Goal: Task Accomplishment & Management: Complete application form

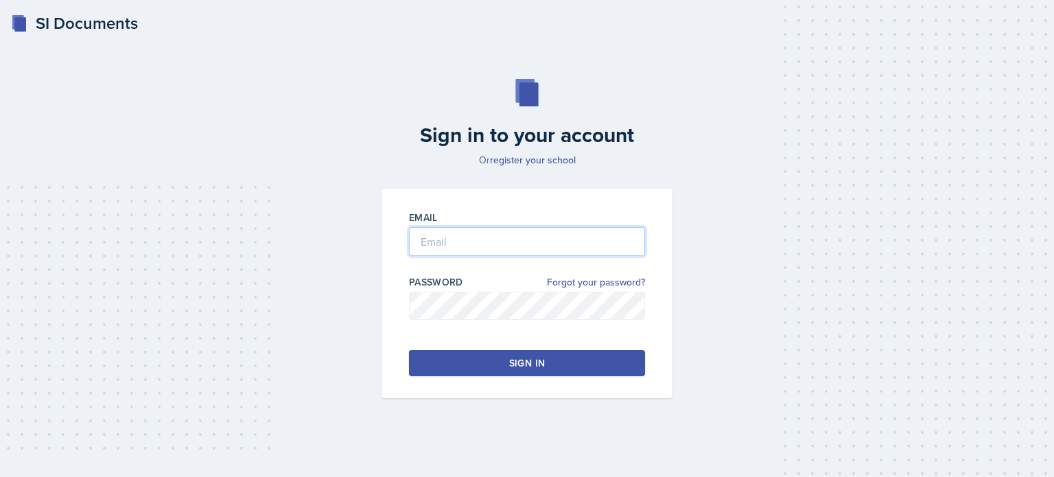
click at [507, 244] on input "email" at bounding box center [527, 241] width 236 height 29
type input "[EMAIL_ADDRESS][DOMAIN_NAME]"
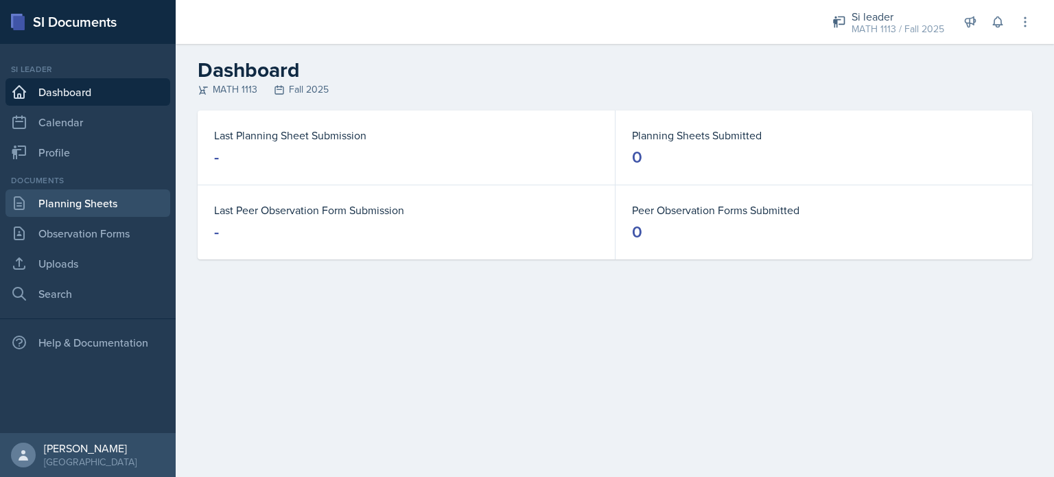
click at [36, 197] on link "Planning Sheets" at bounding box center [87, 202] width 165 height 27
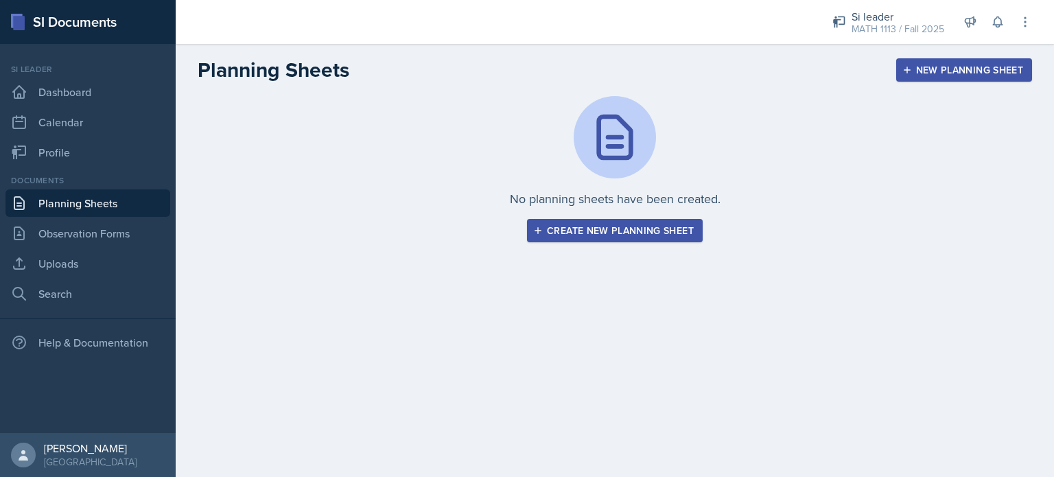
click at [607, 226] on div "Create new planning sheet" at bounding box center [615, 230] width 158 height 11
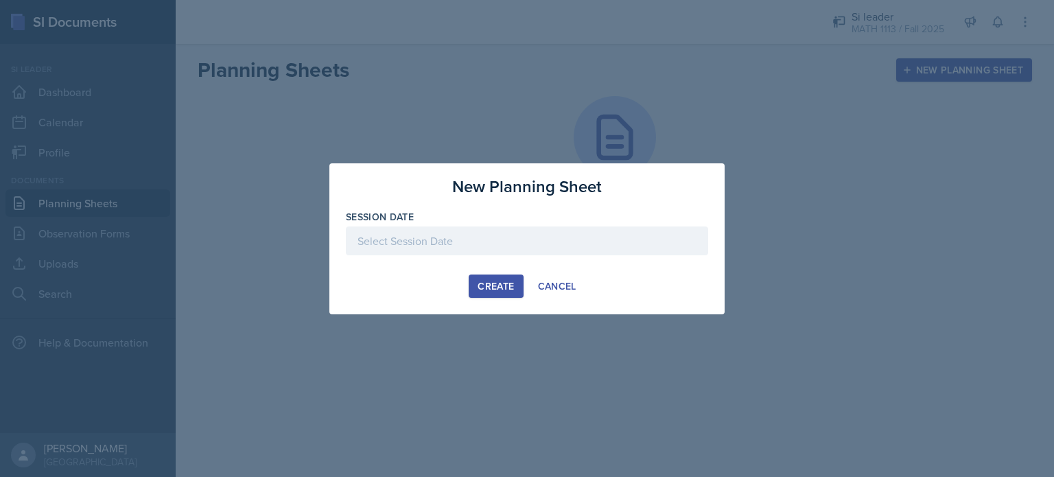
click at [447, 237] on div at bounding box center [527, 240] width 362 height 29
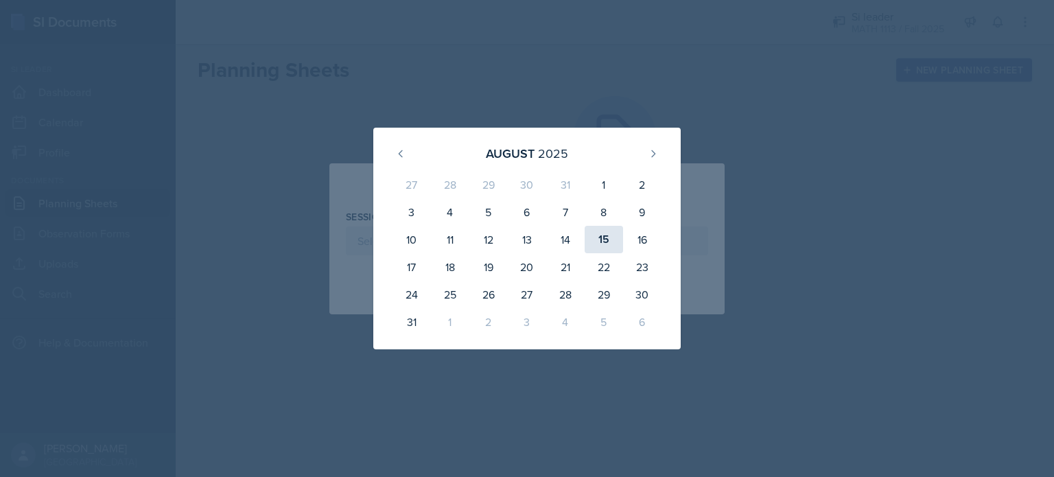
click at [606, 235] on div "15" at bounding box center [604, 239] width 38 height 27
type input "[DATE]"
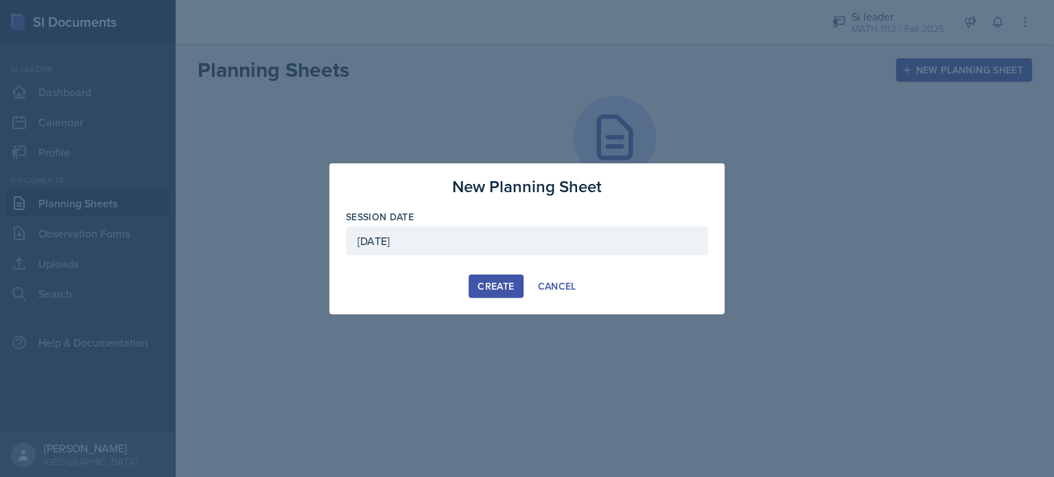
click at [483, 290] on div "Create" at bounding box center [496, 286] width 36 height 11
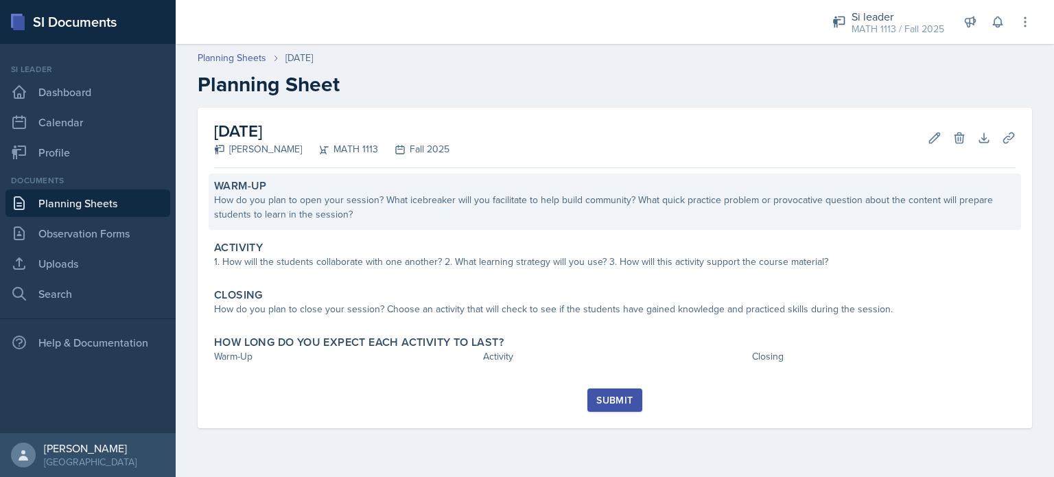
click at [353, 186] on div "Warm-Up" at bounding box center [614, 186] width 801 height 14
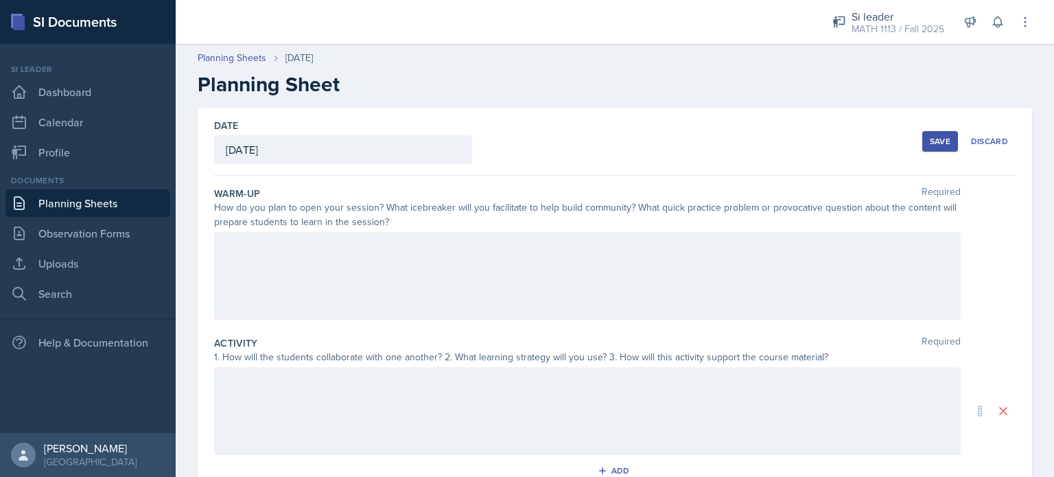
click at [268, 238] on div at bounding box center [587, 276] width 746 height 88
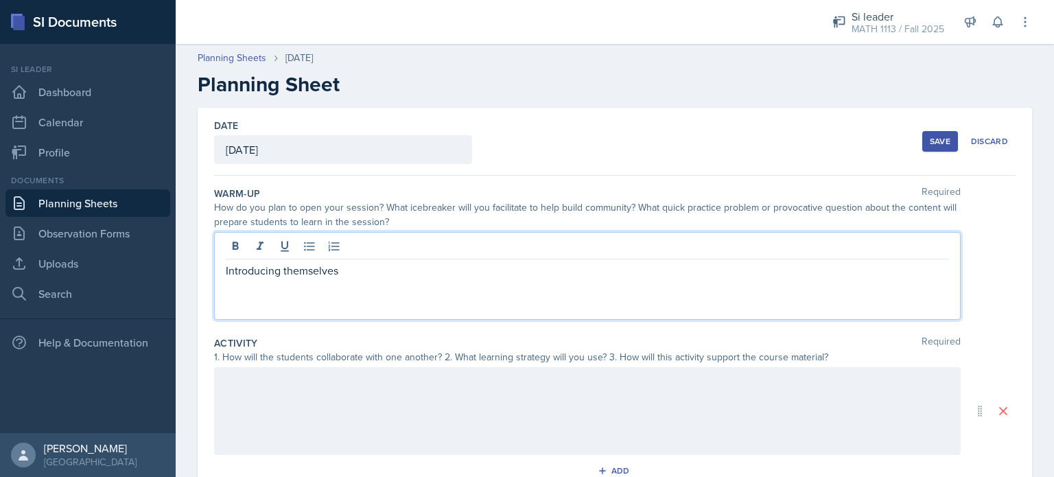
click at [229, 268] on p "Introducing themselves" at bounding box center [587, 270] width 723 height 16
click at [308, 385] on div at bounding box center [587, 411] width 746 height 88
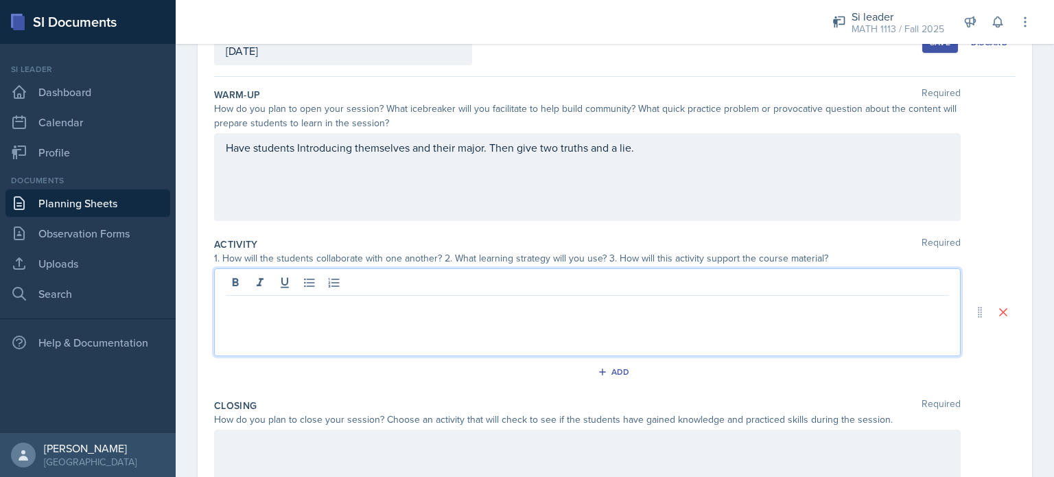
scroll to position [166, 0]
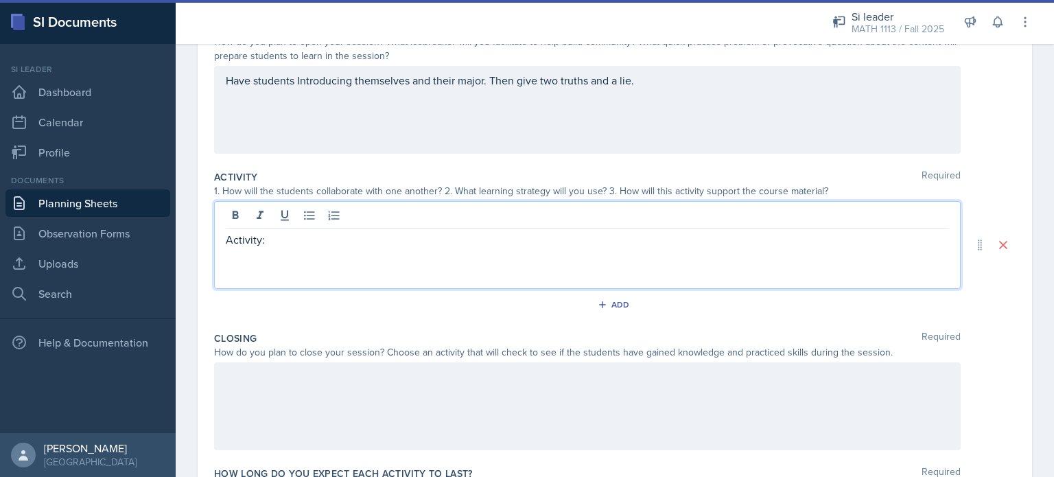
click at [302, 269] on p at bounding box center [587, 272] width 723 height 16
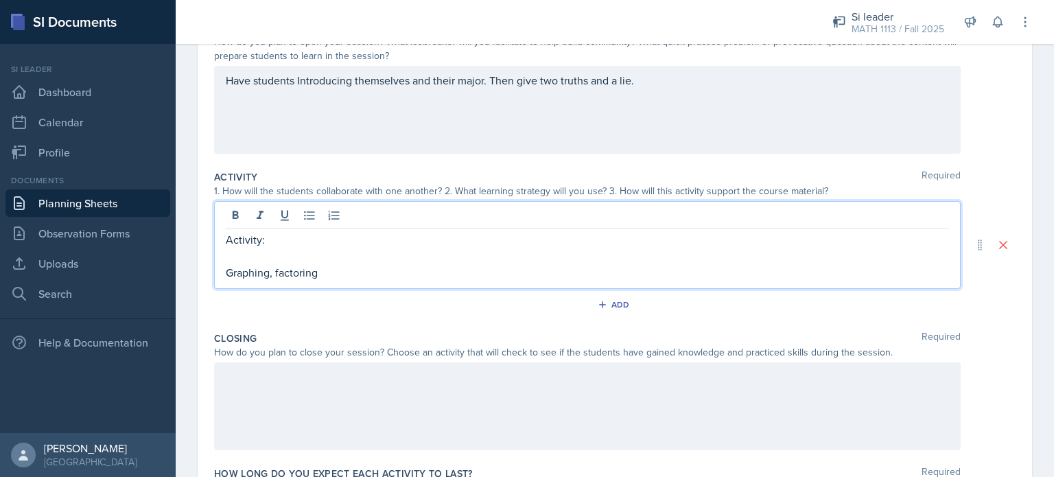
click at [228, 255] on p at bounding box center [587, 256] width 723 height 16
click at [273, 237] on p "Activity:" at bounding box center [587, 239] width 723 height 16
drag, startPoint x: 228, startPoint y: 270, endPoint x: 331, endPoint y: 271, distance: 102.2
click at [331, 271] on p "Graphing, factoring" at bounding box center [587, 272] width 723 height 16
click at [352, 274] on p "Split students into groups. Have each group collaborate to graph diff" at bounding box center [587, 272] width 723 height 16
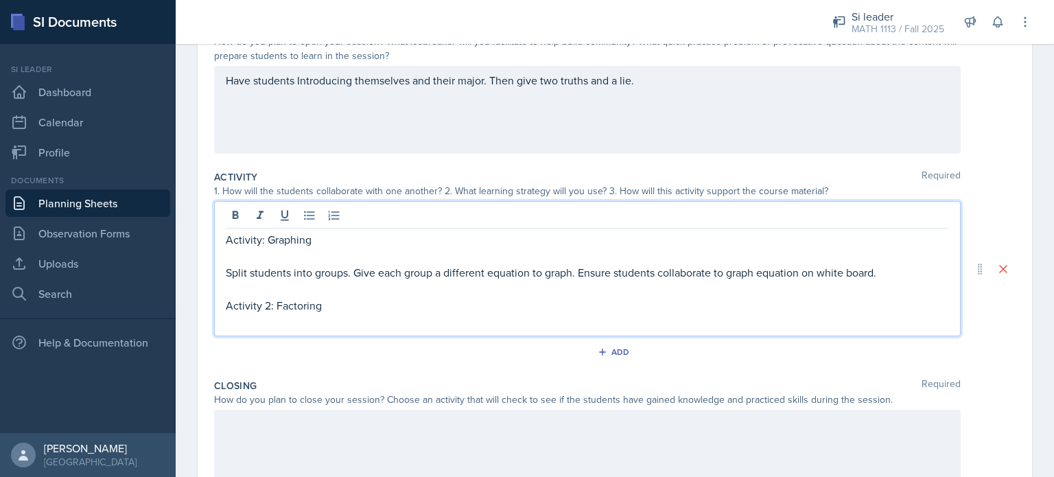
click at [257, 239] on p "Activity: Graphing" at bounding box center [587, 239] width 723 height 16
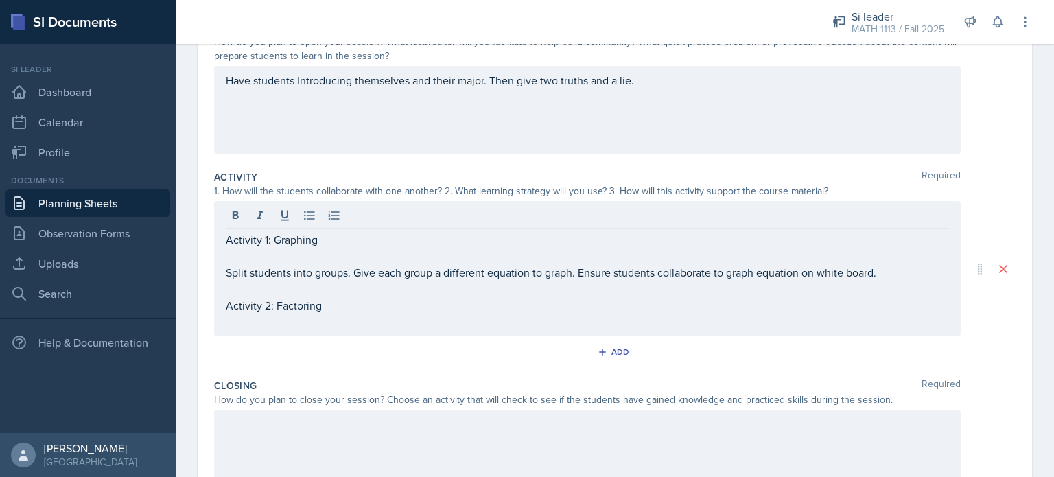
click at [228, 331] on div "Activity 1: Graphing Split students into groups. Give each group a different eq…" at bounding box center [587, 268] width 746 height 135
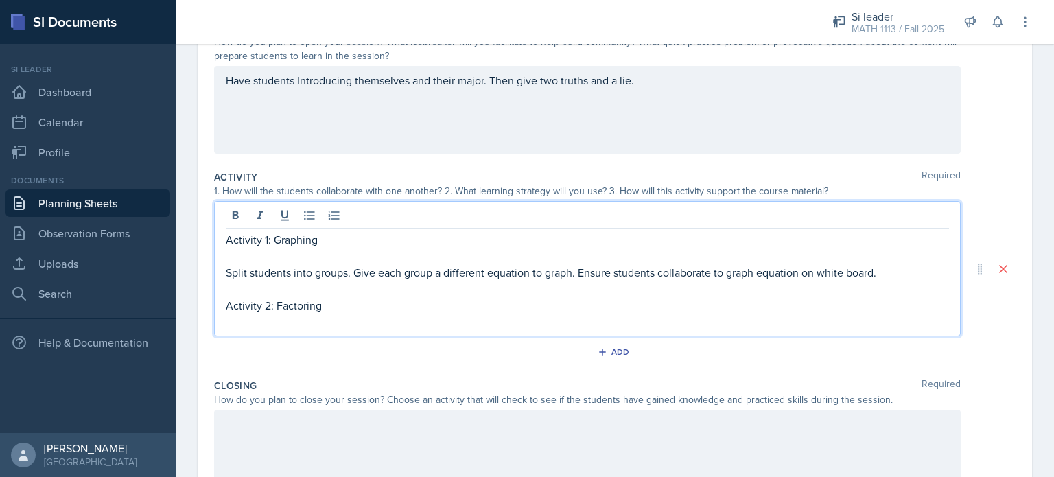
click at [237, 326] on p at bounding box center [587, 322] width 723 height 16
click at [233, 255] on p at bounding box center [587, 256] width 723 height 16
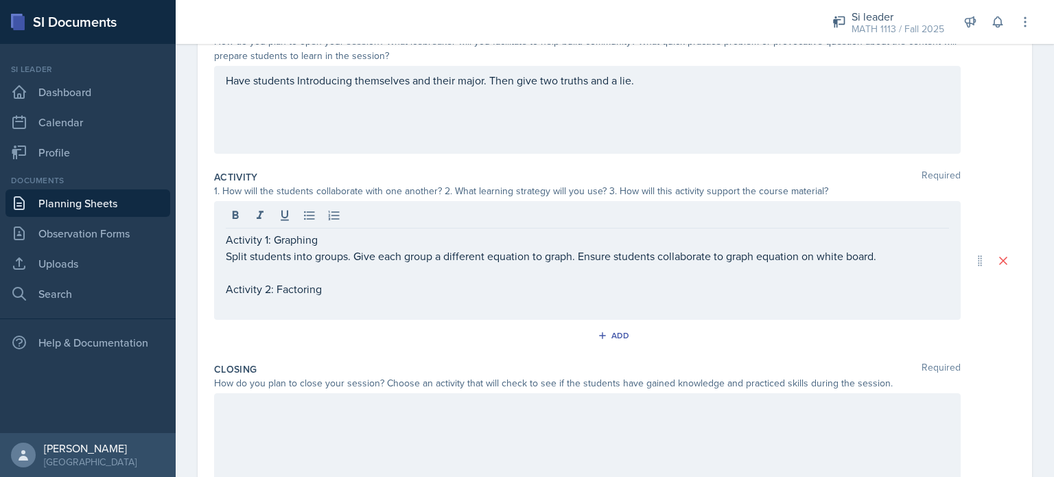
click at [240, 315] on div "Activity 1: Graphing Split students into groups. Give each group a different eq…" at bounding box center [587, 260] width 746 height 119
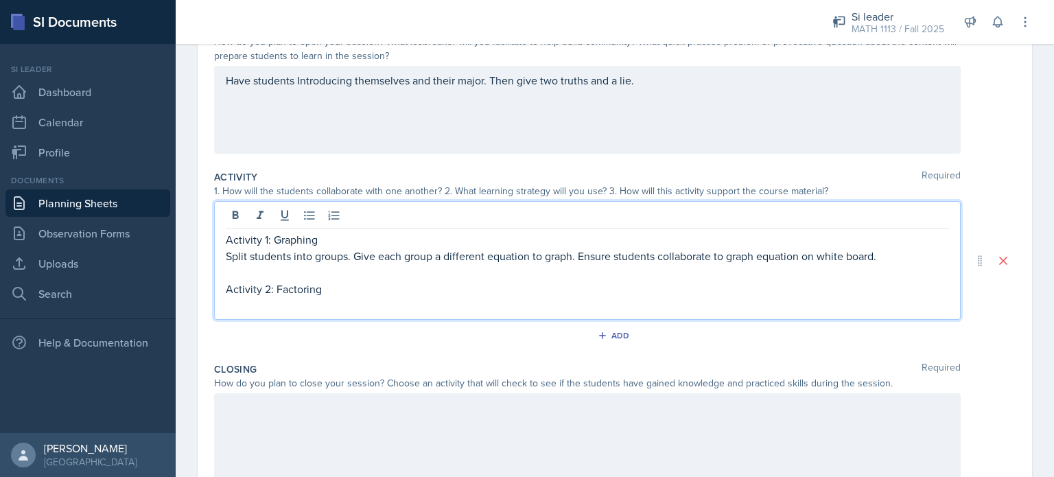
click at [252, 264] on p at bounding box center [587, 272] width 723 height 16
click at [254, 311] on p at bounding box center [587, 305] width 723 height 16
click at [894, 255] on p "Split students into groups. Give each group a different equation to graph. Ensu…" at bounding box center [587, 256] width 723 height 16
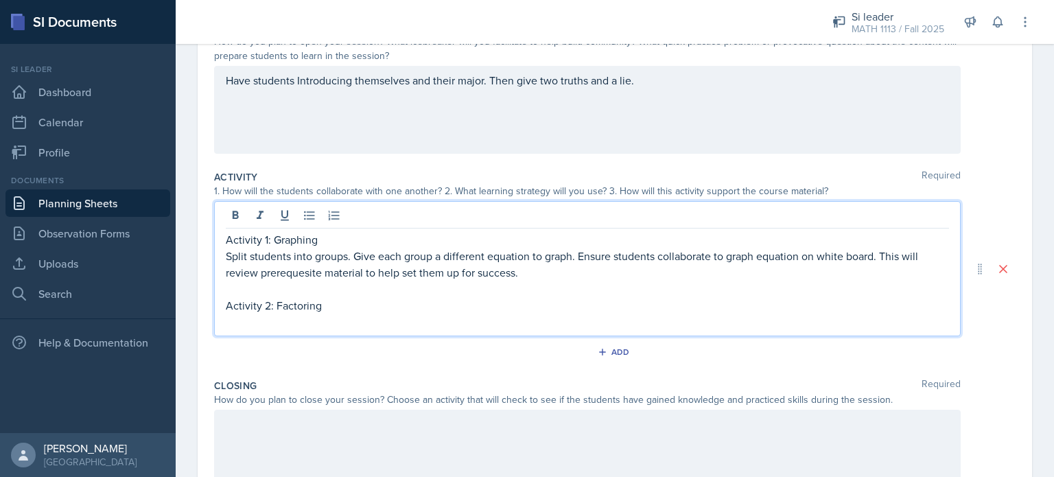
click at [280, 281] on p at bounding box center [587, 289] width 723 height 16
click at [274, 272] on p "Split students into groups. Give each group a different equation to graph. Ensu…" at bounding box center [587, 264] width 723 height 33
click at [283, 273] on p "Split students into groups. Give each group a different equation to graph. Ensu…" at bounding box center [587, 264] width 723 height 33
click at [313, 314] on p at bounding box center [587, 322] width 723 height 16
click at [273, 302] on p "Activity 2: Factoring" at bounding box center [587, 305] width 723 height 16
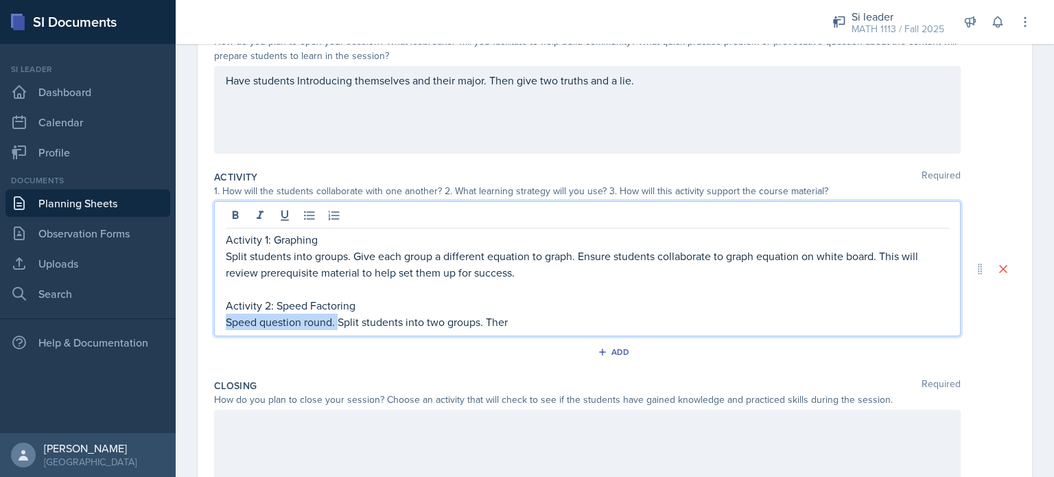
drag, startPoint x: 340, startPoint y: 323, endPoint x: 225, endPoint y: 325, distance: 114.6
click at [226, 325] on p "Speed question round. Split students into two groups. Ther" at bounding box center [587, 322] width 723 height 16
click at [403, 323] on p "Split students into two groups. Ther" at bounding box center [587, 322] width 723 height 16
click at [226, 322] on p "Split students into two groups." at bounding box center [587, 322] width 723 height 16
click at [548, 323] on p "There will be 5 questions to solve. Split students into two groups." at bounding box center [587, 322] width 723 height 16
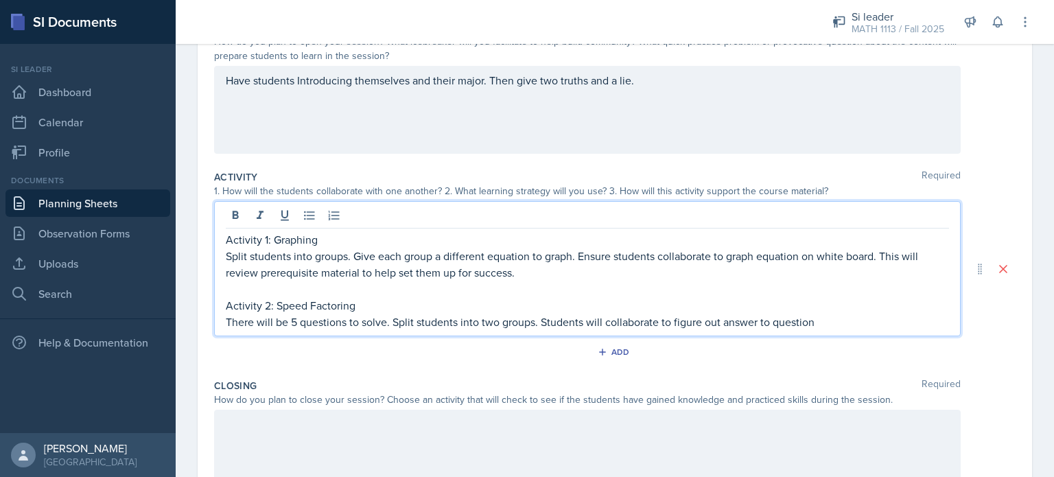
click at [770, 322] on p "There will be 5 questions to solve. Split students into two groups. Students wi…" at bounding box center [587, 322] width 723 height 16
click at [875, 331] on div "Activity 1: Graphing Split students into groups. Give each group a different eq…" at bounding box center [587, 268] width 746 height 135
click at [853, 309] on p "Activity 2: Speed Factoring" at bounding box center [587, 305] width 723 height 16
click at [843, 320] on p "There will be 5 questions to solve. Split students into two groups. Students wi…" at bounding box center [587, 322] width 723 height 16
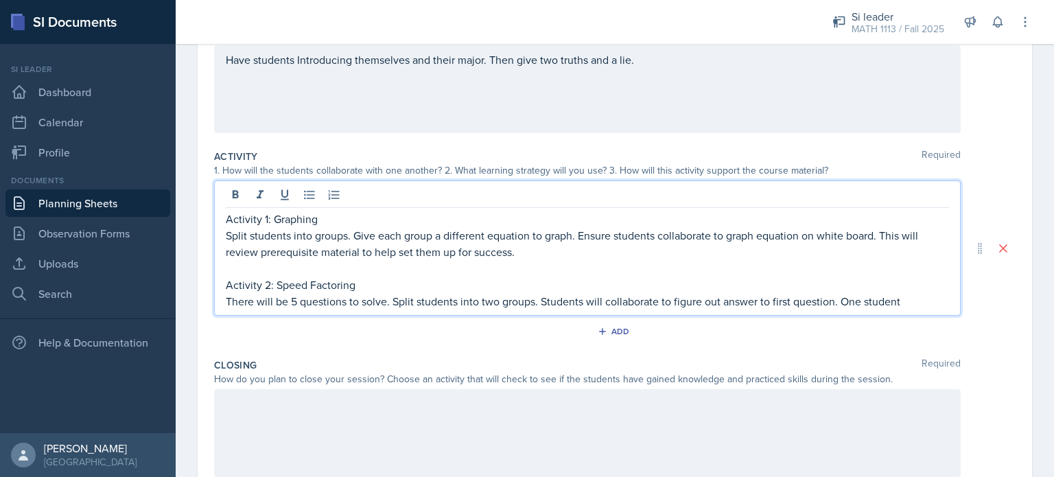
scroll to position [187, 0]
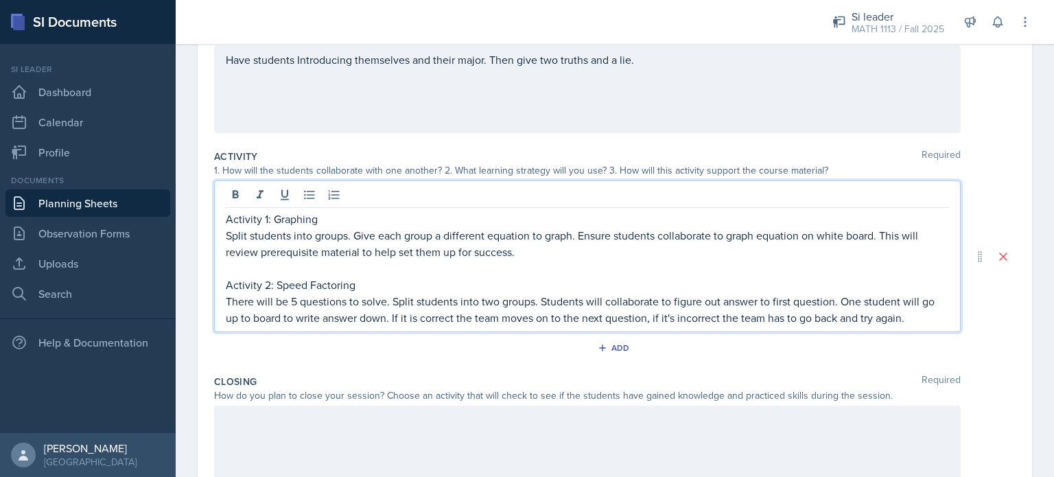
click at [646, 320] on p "There will be 5 questions to solve. Split students into two groups. Students wi…" at bounding box center [587, 309] width 723 height 33
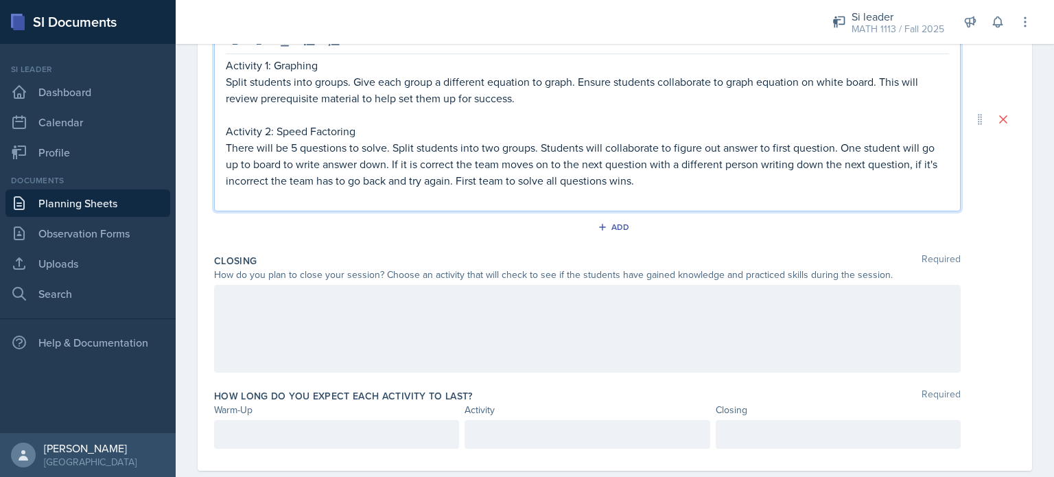
click at [505, 320] on div at bounding box center [587, 329] width 746 height 88
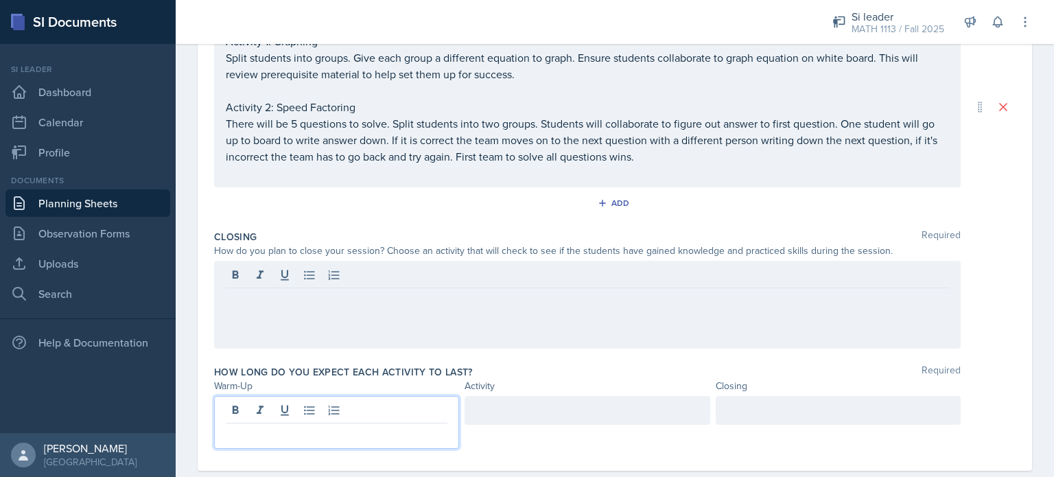
click at [378, 409] on div at bounding box center [336, 422] width 245 height 53
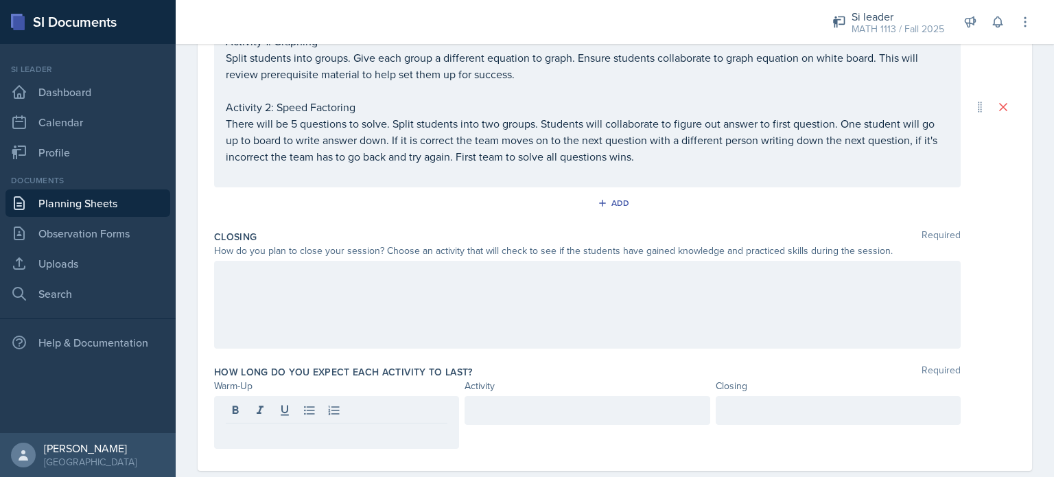
click at [409, 309] on div at bounding box center [587, 305] width 746 height 88
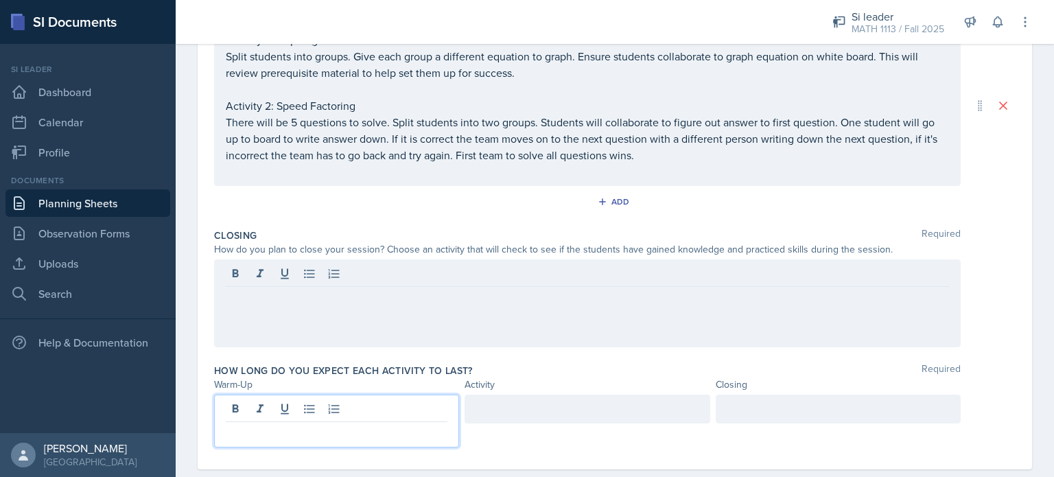
click at [300, 425] on p at bounding box center [337, 433] width 222 height 16
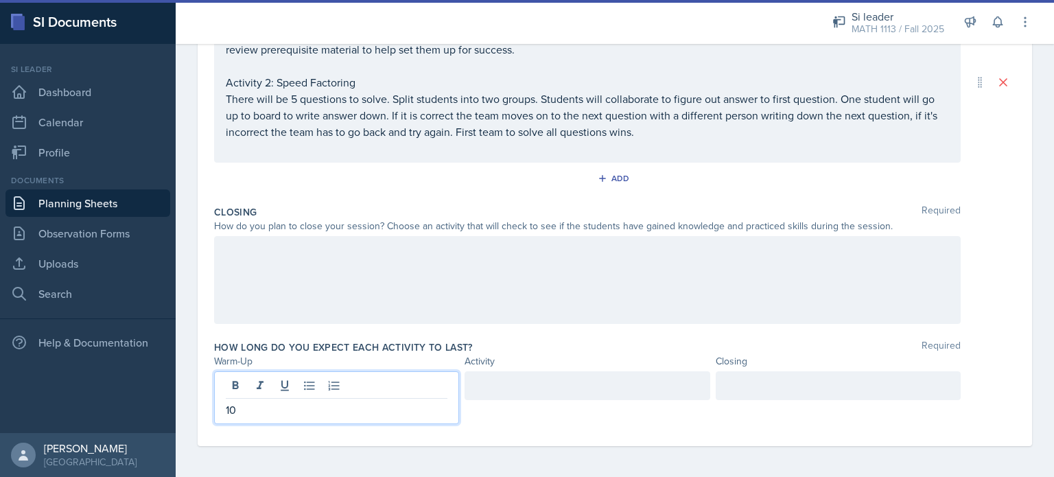
click at [516, 394] on div at bounding box center [586, 385] width 245 height 29
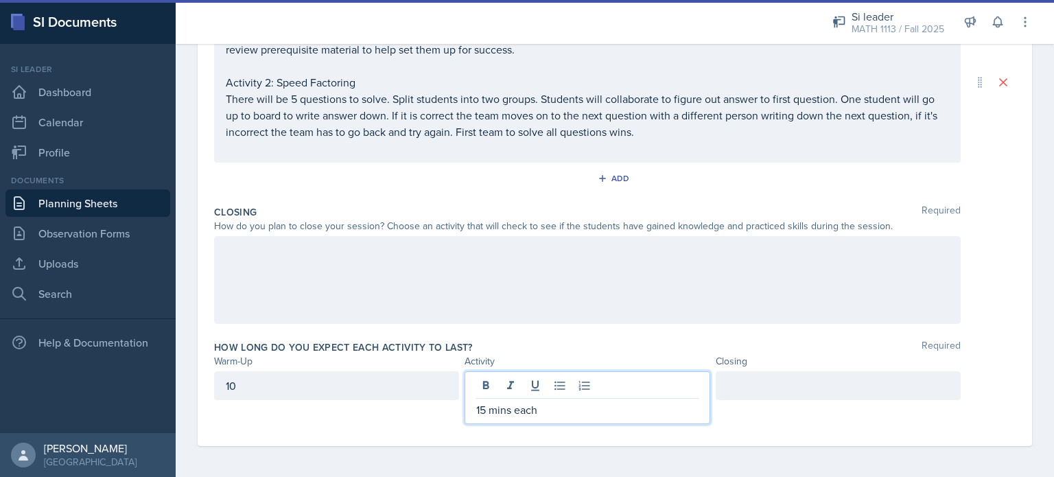
click at [747, 385] on div at bounding box center [838, 385] width 245 height 29
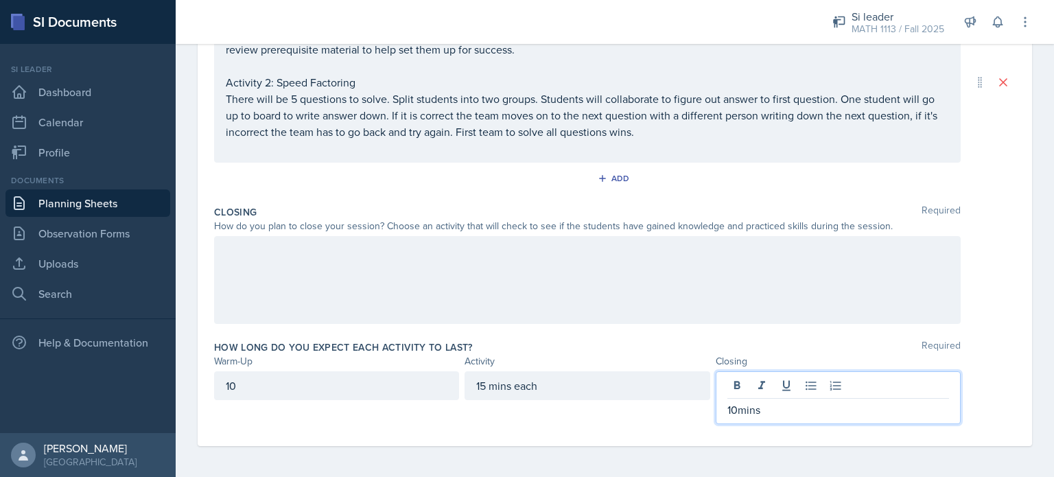
click at [634, 263] on div at bounding box center [587, 280] width 746 height 88
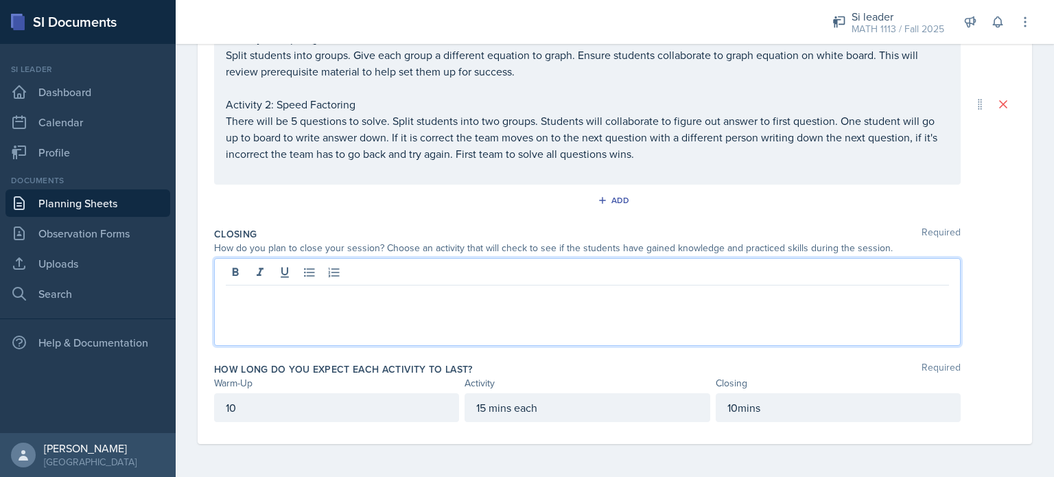
scroll to position [342, 0]
click at [330, 297] on p "Closing out with a poll. What they liked/disliked. W" at bounding box center [587, 298] width 723 height 16
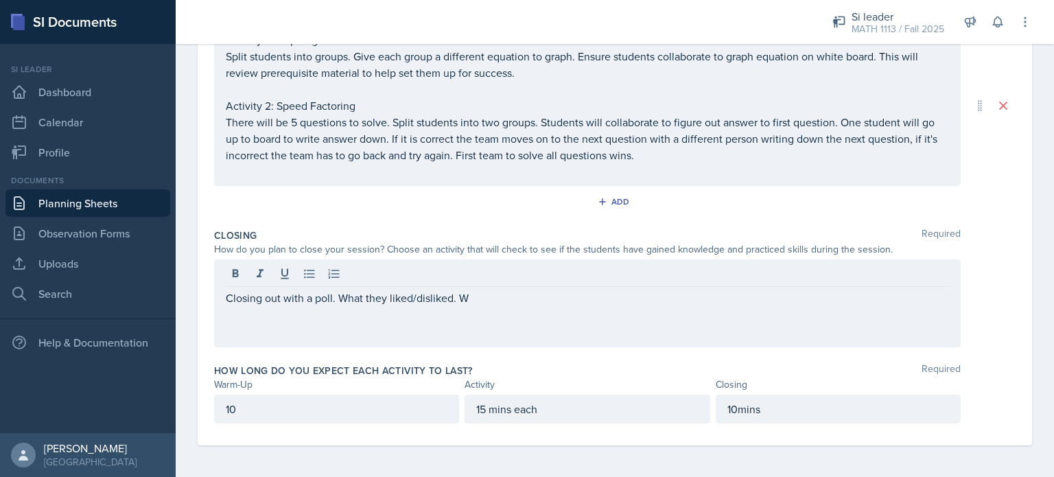
click at [478, 307] on div "Closing out with a poll. What they liked/disliked. W" at bounding box center [587, 303] width 746 height 88
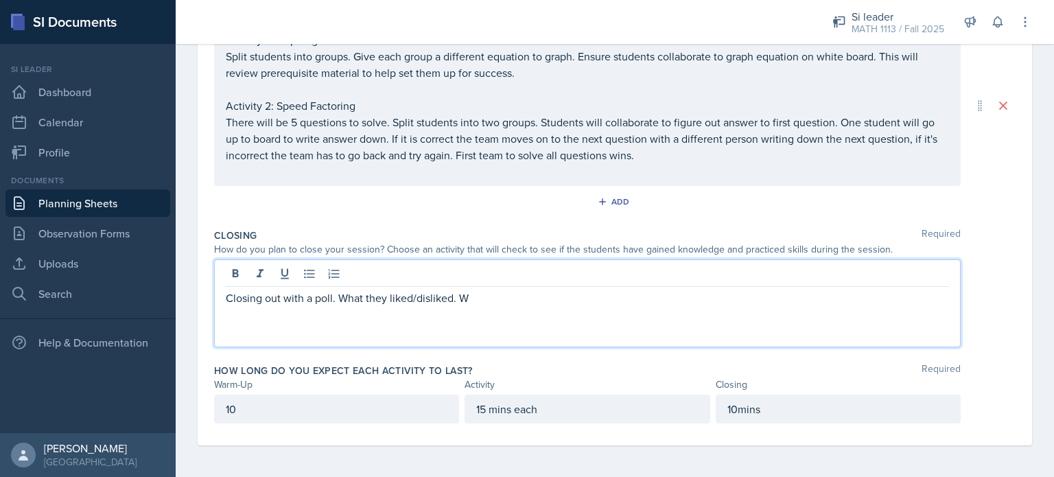
click at [471, 294] on p "Closing out with a poll. What they liked/disliked. W" at bounding box center [587, 298] width 723 height 16
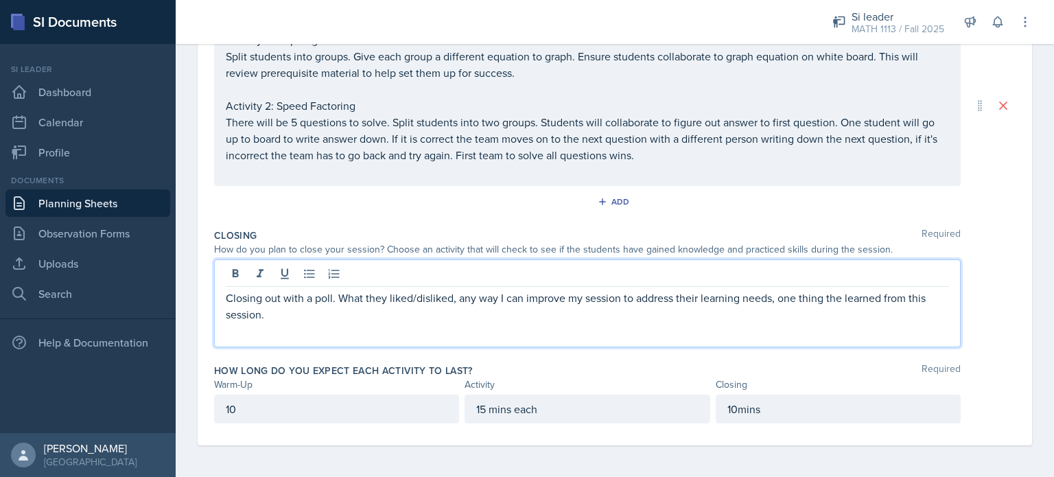
click at [345, 297] on p "Closing out with a poll. What they liked/disliked, any way I can improve my ses…" at bounding box center [587, 306] width 723 height 33
click at [337, 298] on p "Closing out with a poll. What they liked/disliked, any way I can improve my ses…" at bounding box center [587, 306] width 723 height 33
click at [252, 403] on div "10" at bounding box center [336, 409] width 245 height 29
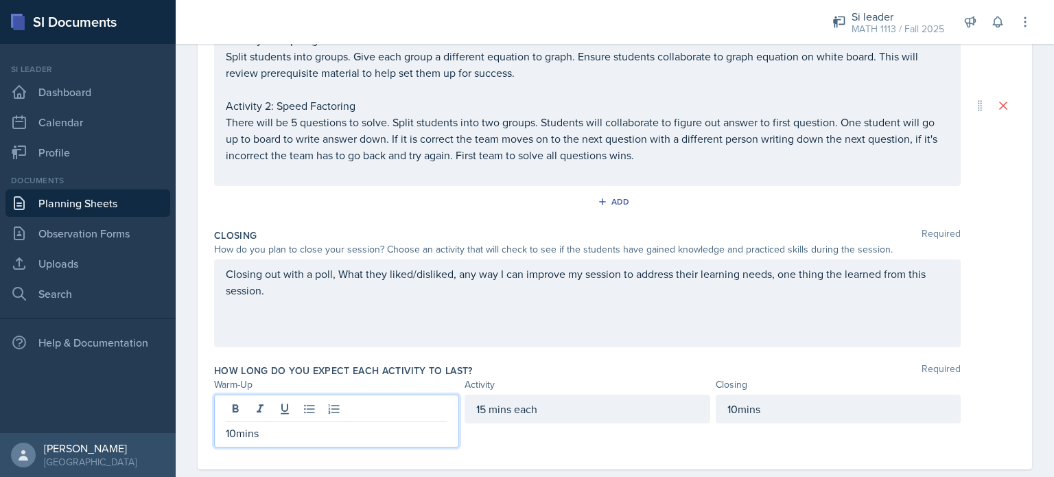
click at [594, 361] on div "How long do you expect each activity to last? Required Warm-Up Activity Closing…" at bounding box center [614, 408] width 801 height 100
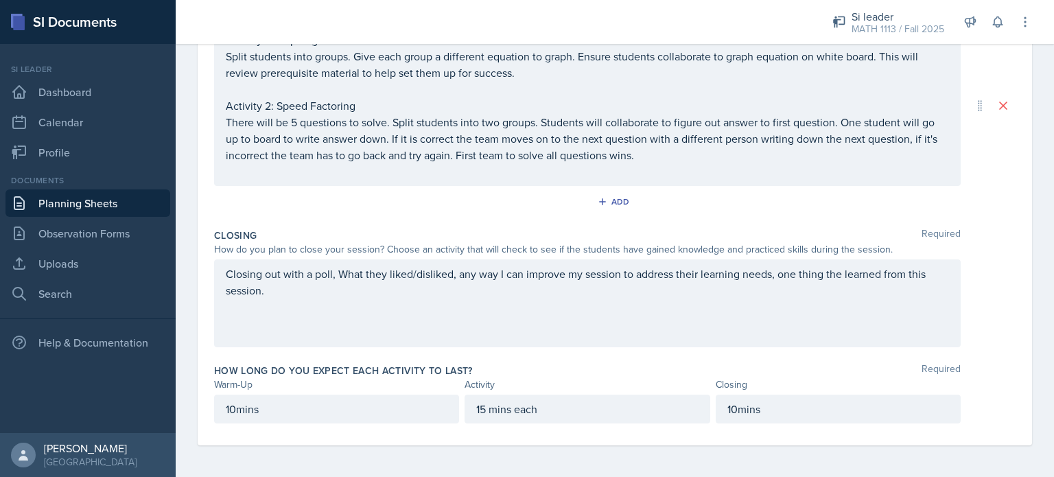
click at [405, 417] on div "10mins" at bounding box center [336, 409] width 245 height 29
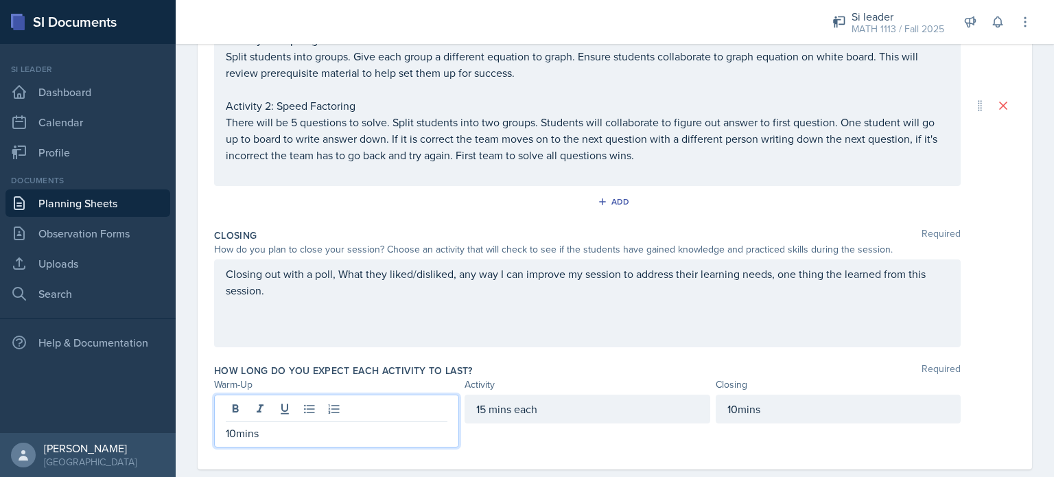
scroll to position [365, 0]
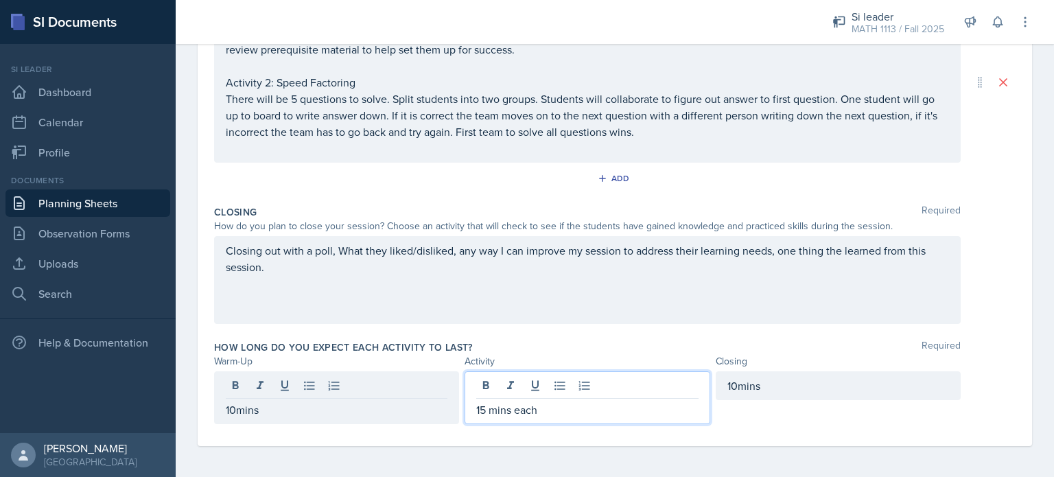
click at [560, 381] on div "15 mins each" at bounding box center [586, 397] width 245 height 53
click at [480, 409] on p "15 mins each" at bounding box center [587, 409] width 222 height 16
click at [479, 409] on p "15 mins each" at bounding box center [587, 409] width 222 height 16
click at [427, 307] on div "Closing out with a poll, What they liked/disliked, any way I can improve my ses…" at bounding box center [587, 280] width 746 height 88
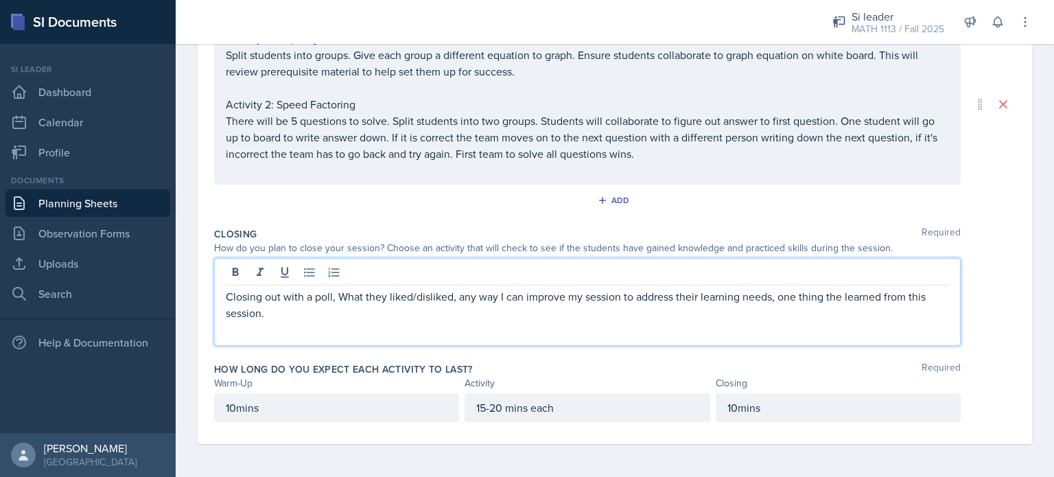
scroll to position [342, 0]
click at [233, 301] on p "Closing out with a poll, What they liked/disliked, any way I can improve my ses…" at bounding box center [587, 306] width 723 height 33
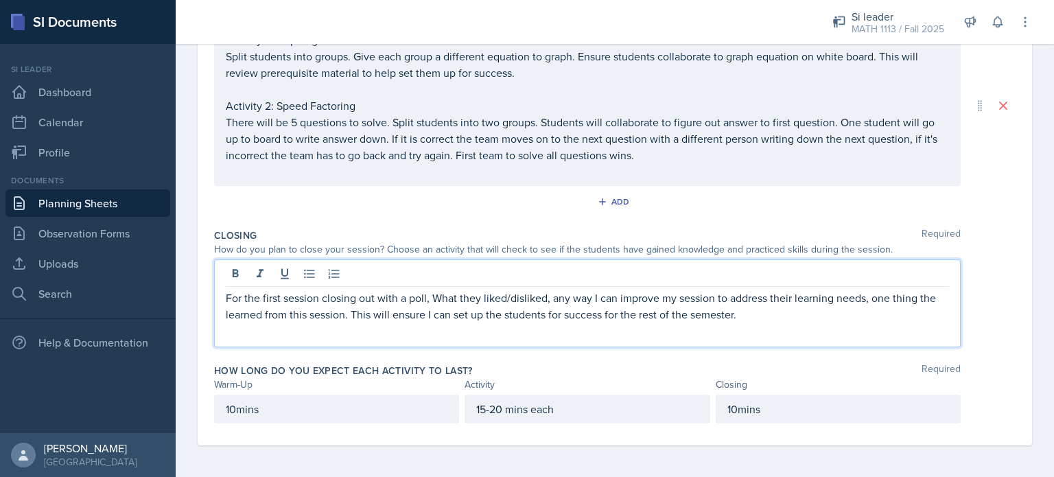
click at [438, 301] on p "For the first session closing out with a poll, What they liked/disliked, any wa…" at bounding box center [587, 306] width 723 height 33
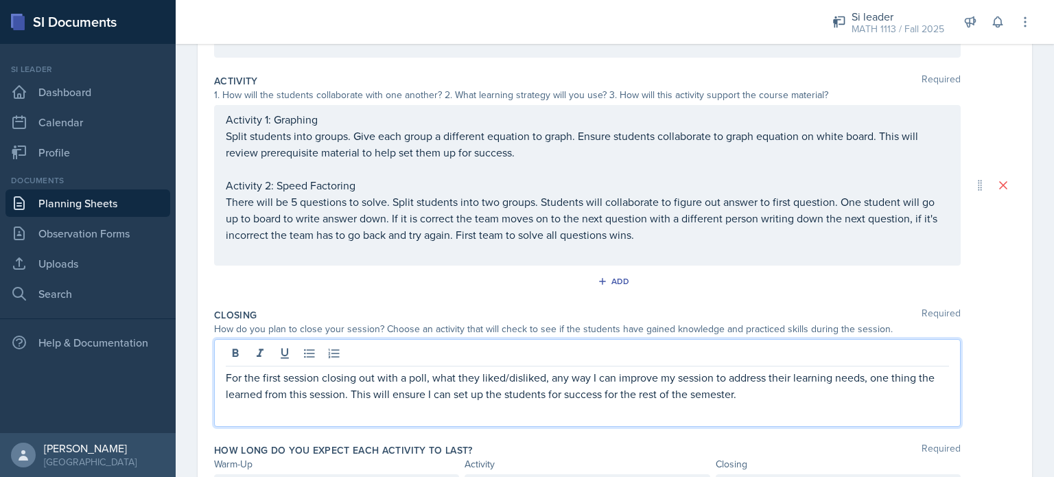
scroll to position [264, 0]
click at [779, 408] on div "For the first session closing out with a poll, what they liked/disliked, any wa…" at bounding box center [587, 381] width 746 height 88
click at [985, 397] on div "For the first session closing out with a poll, what they liked/disliked, any wa…" at bounding box center [614, 381] width 801 height 88
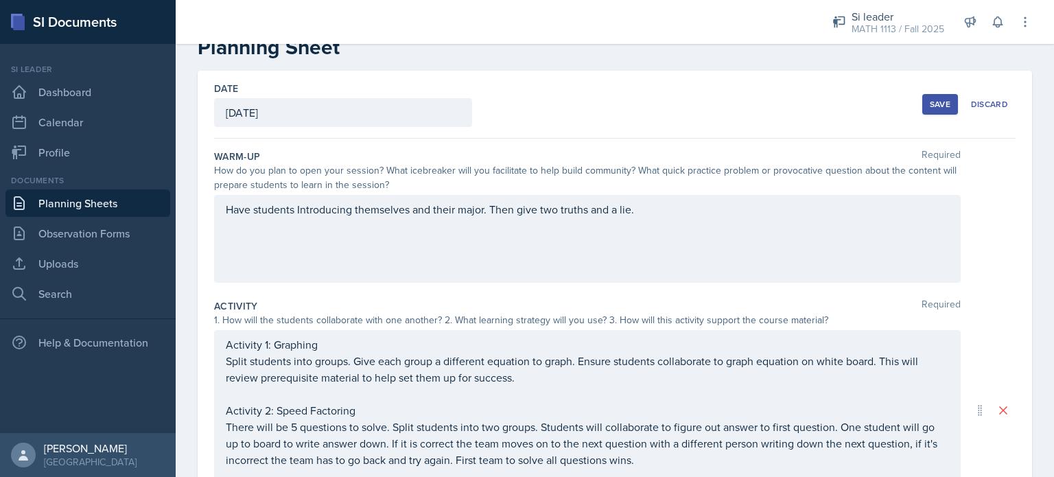
scroll to position [0, 0]
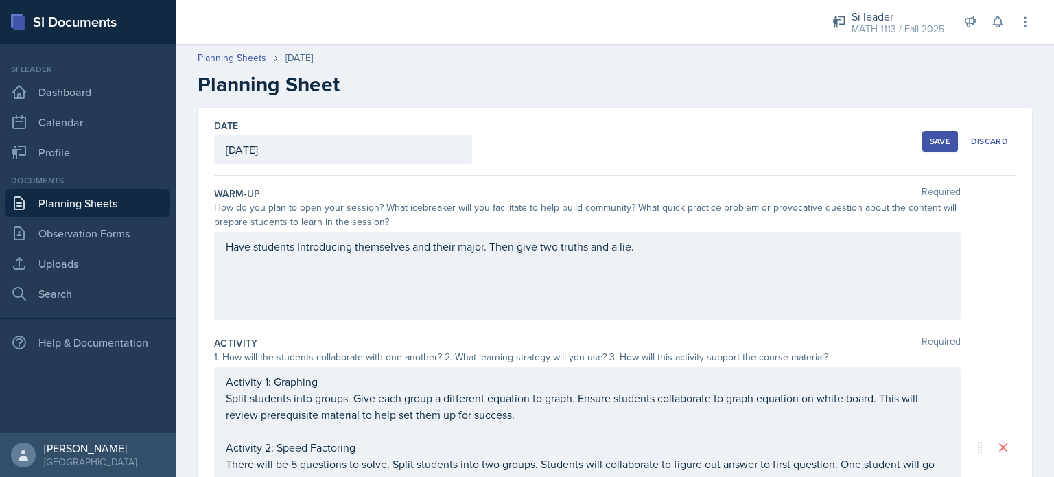
click at [930, 139] on div "Save" at bounding box center [940, 141] width 21 height 11
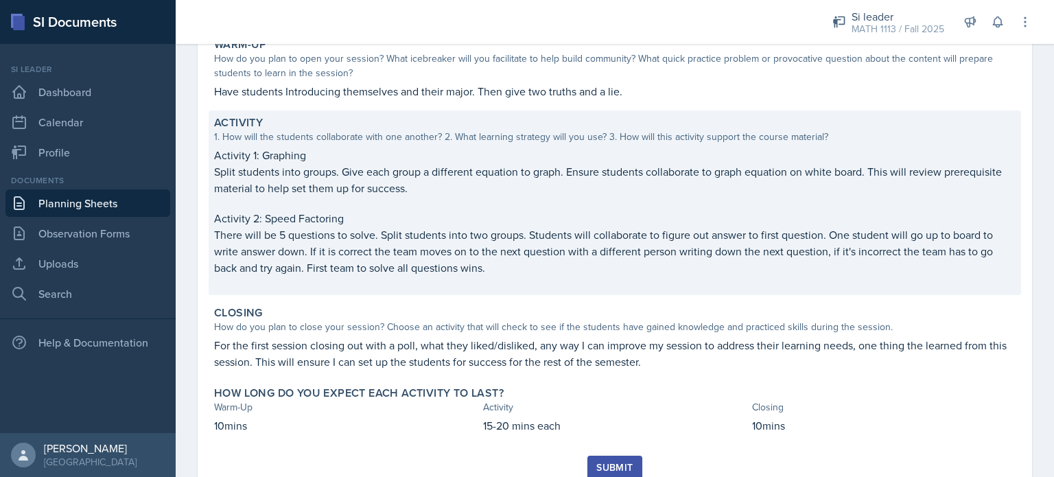
scroll to position [192, 0]
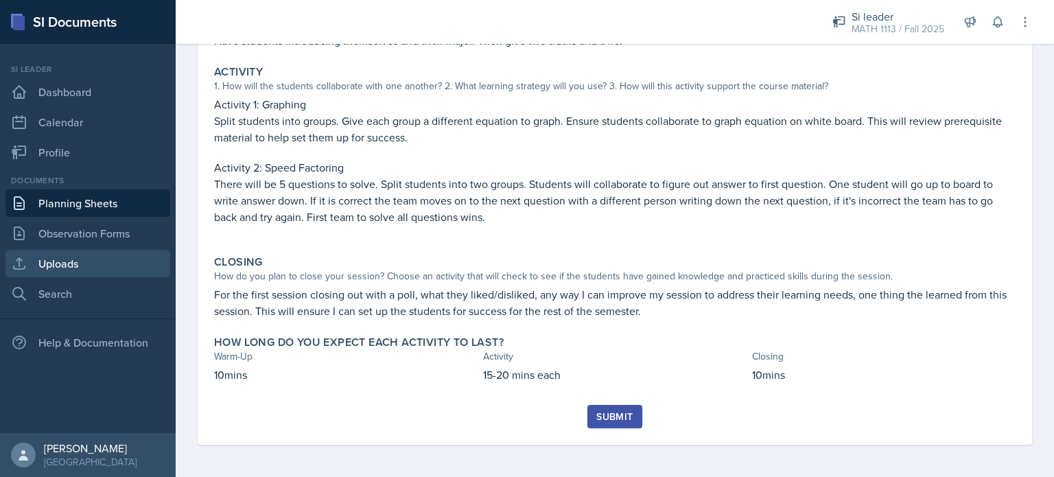
click at [67, 263] on link "Uploads" at bounding box center [87, 263] width 165 height 27
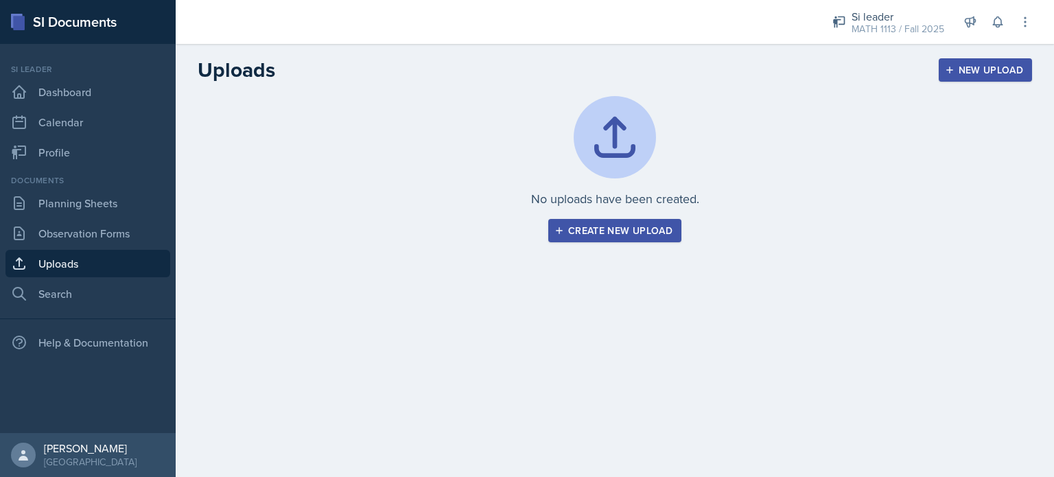
click at [587, 237] on button "Create new upload" at bounding box center [614, 230] width 133 height 23
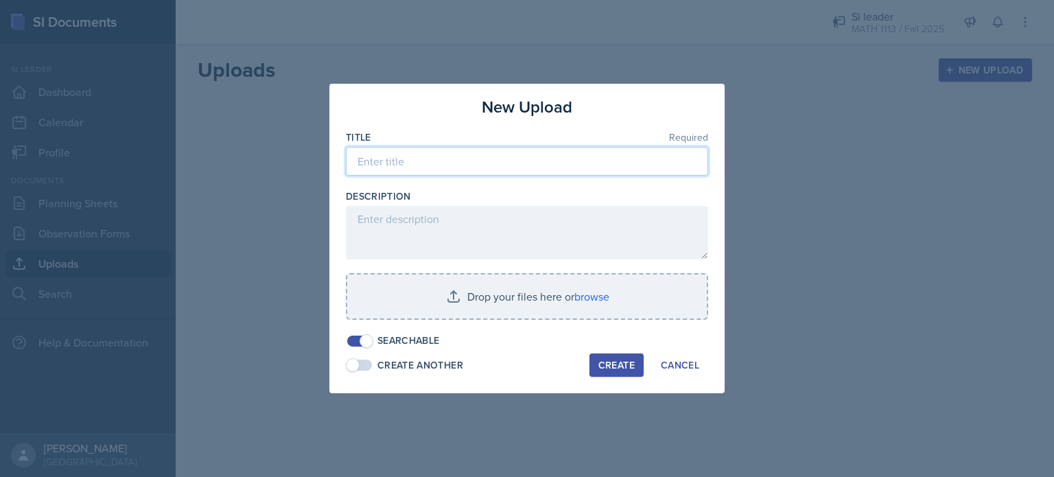
click at [384, 158] on input at bounding box center [527, 161] width 362 height 29
type input "R"
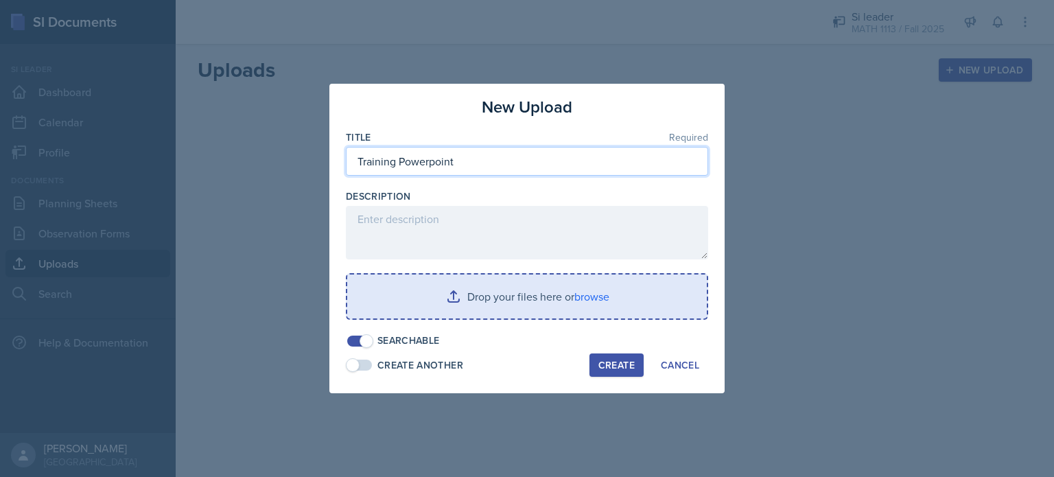
type input "Training Powerpoint"
click at [544, 289] on input "file" at bounding box center [527, 296] width 360 height 44
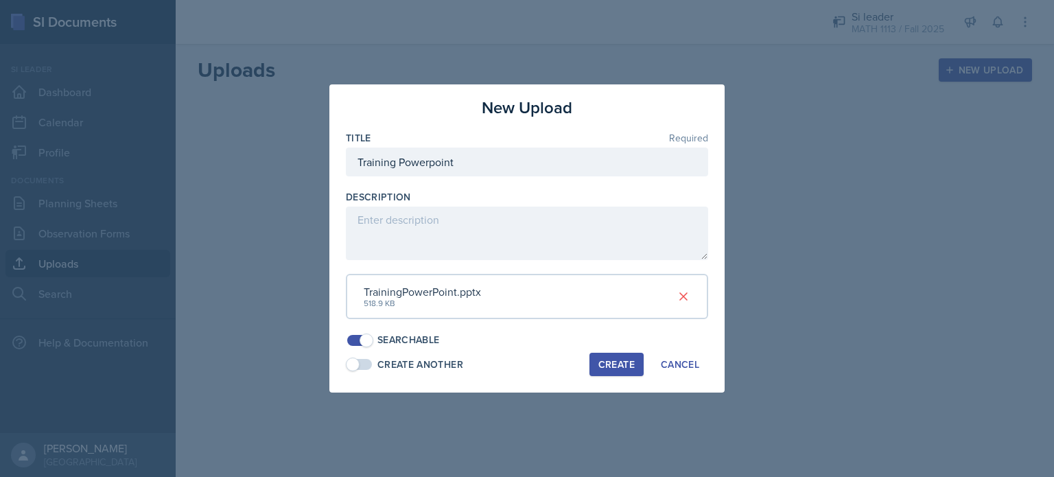
click at [616, 360] on div "Create" at bounding box center [616, 364] width 36 height 11
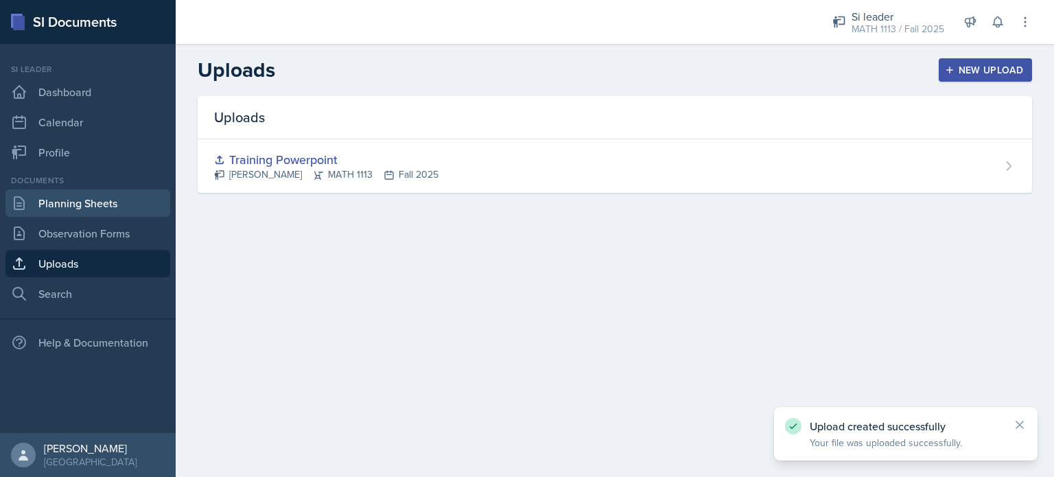
click at [58, 200] on link "Planning Sheets" at bounding box center [87, 202] width 165 height 27
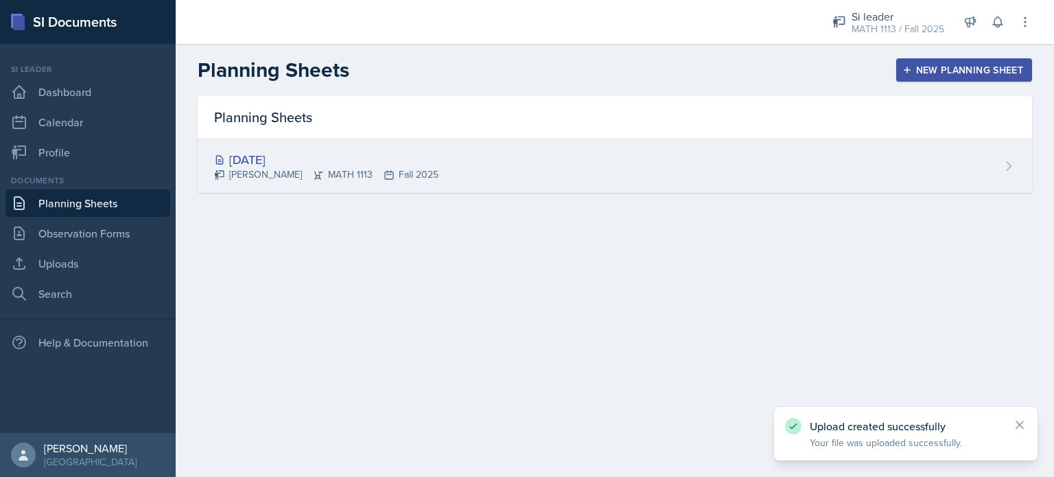
click at [285, 161] on div "[DATE]" at bounding box center [326, 159] width 224 height 19
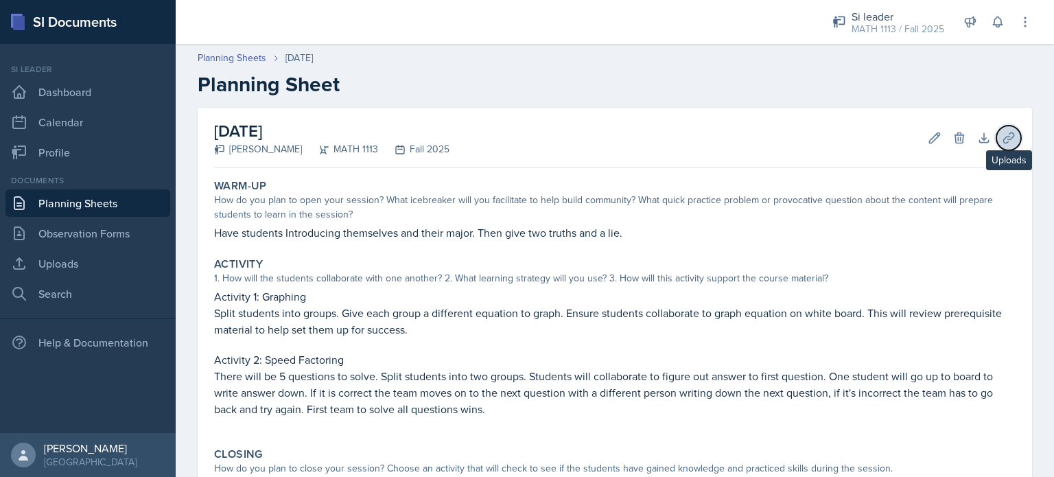
click at [1004, 134] on icon at bounding box center [1009, 138] width 14 height 14
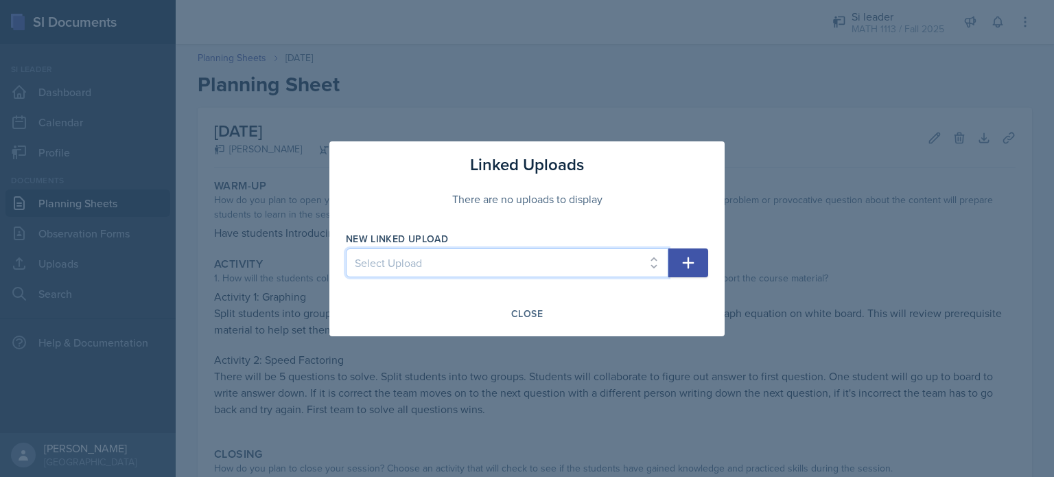
click at [554, 264] on select "Select Upload Training Powerpoint" at bounding box center [507, 262] width 322 height 29
select select "d56f0940-dc5d-4449-a794-5b8d996a79ce"
click at [346, 248] on select "Select Upload Training Powerpoint" at bounding box center [507, 262] width 322 height 29
click at [700, 263] on button "button" at bounding box center [688, 262] width 40 height 29
select select
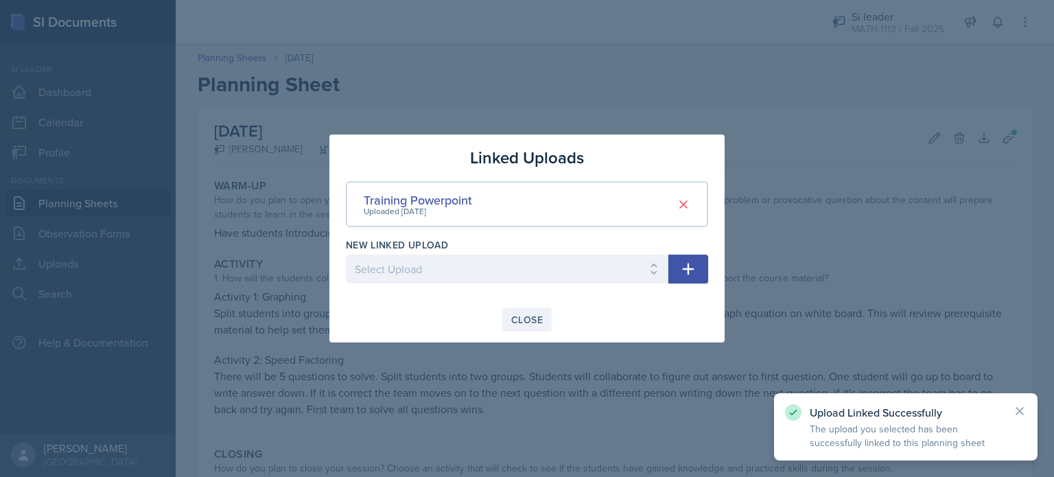
click at [526, 322] on div "Close" at bounding box center [527, 319] width 32 height 11
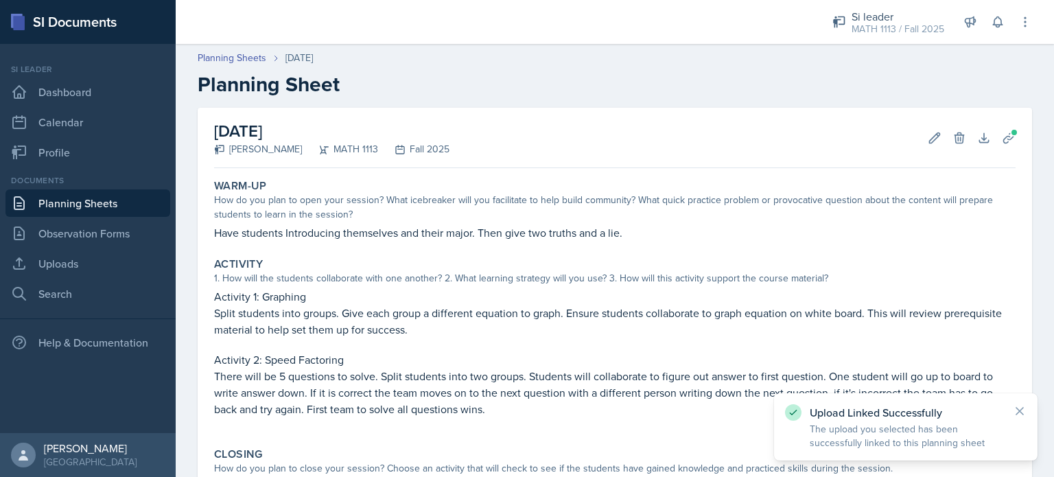
scroll to position [192, 0]
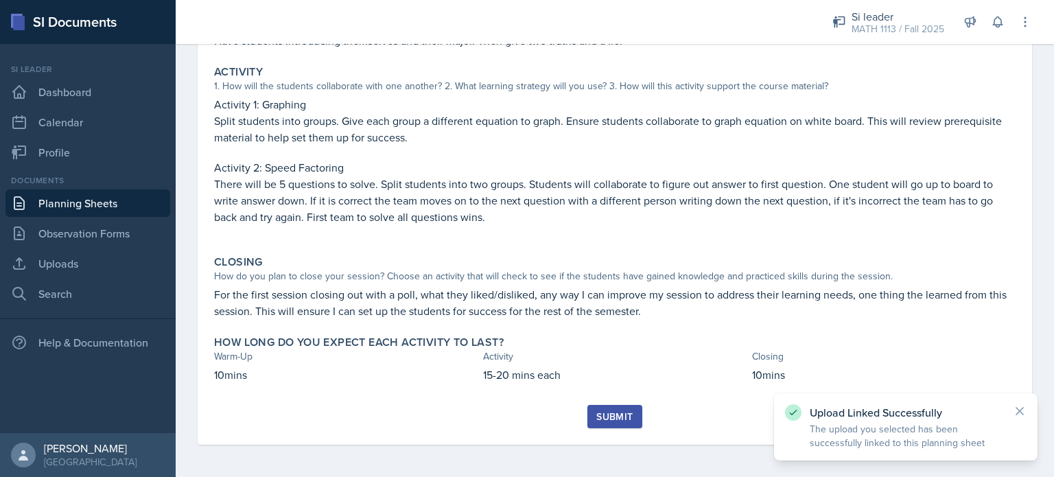
click at [600, 411] on div "Submit" at bounding box center [614, 416] width 36 height 11
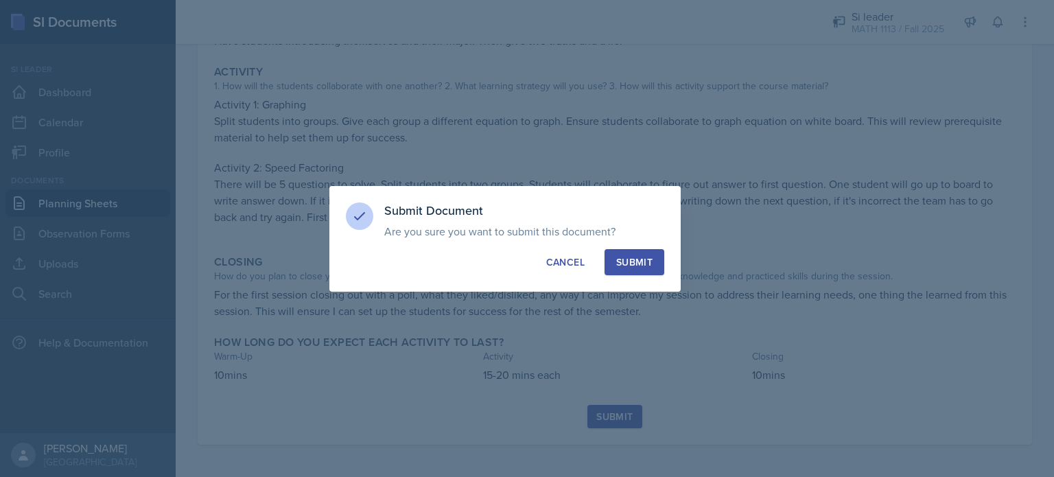
click at [642, 267] on div "Submit" at bounding box center [634, 262] width 36 height 14
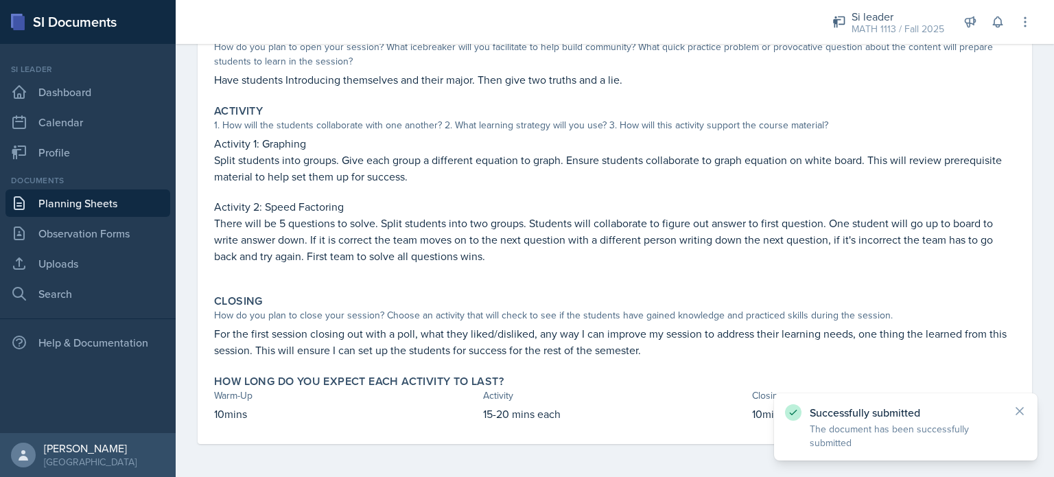
scroll to position [152, 0]
